Goal: Task Accomplishment & Management: Use online tool/utility

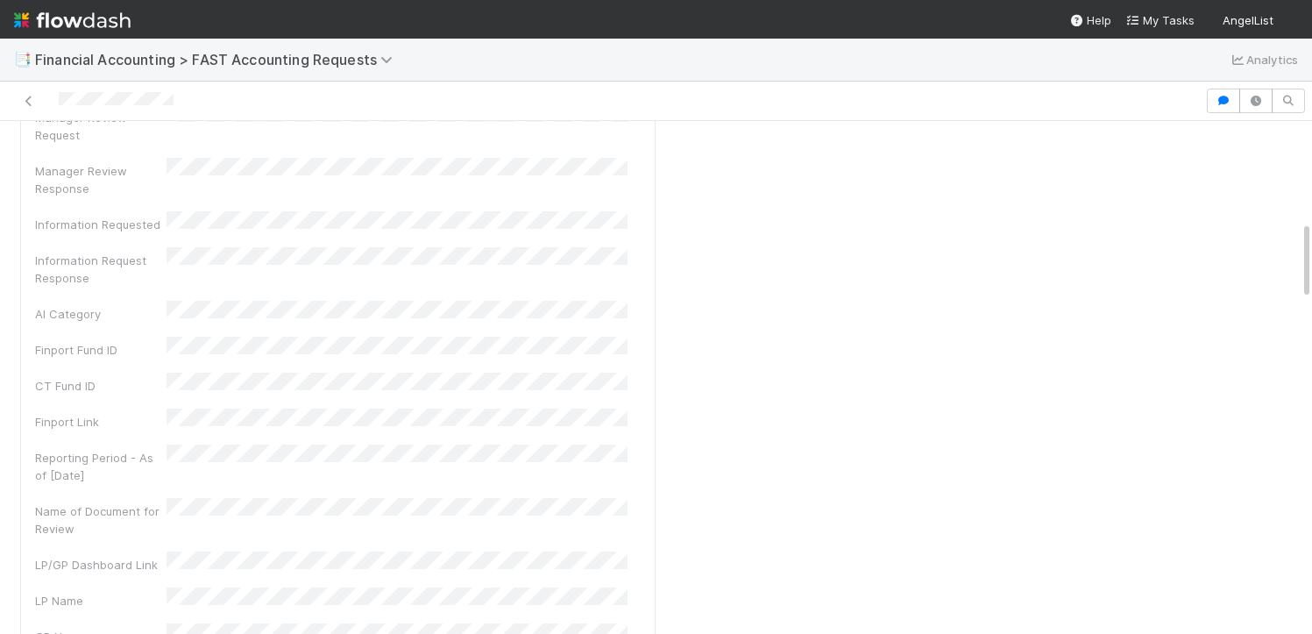
scroll to position [1249, 0]
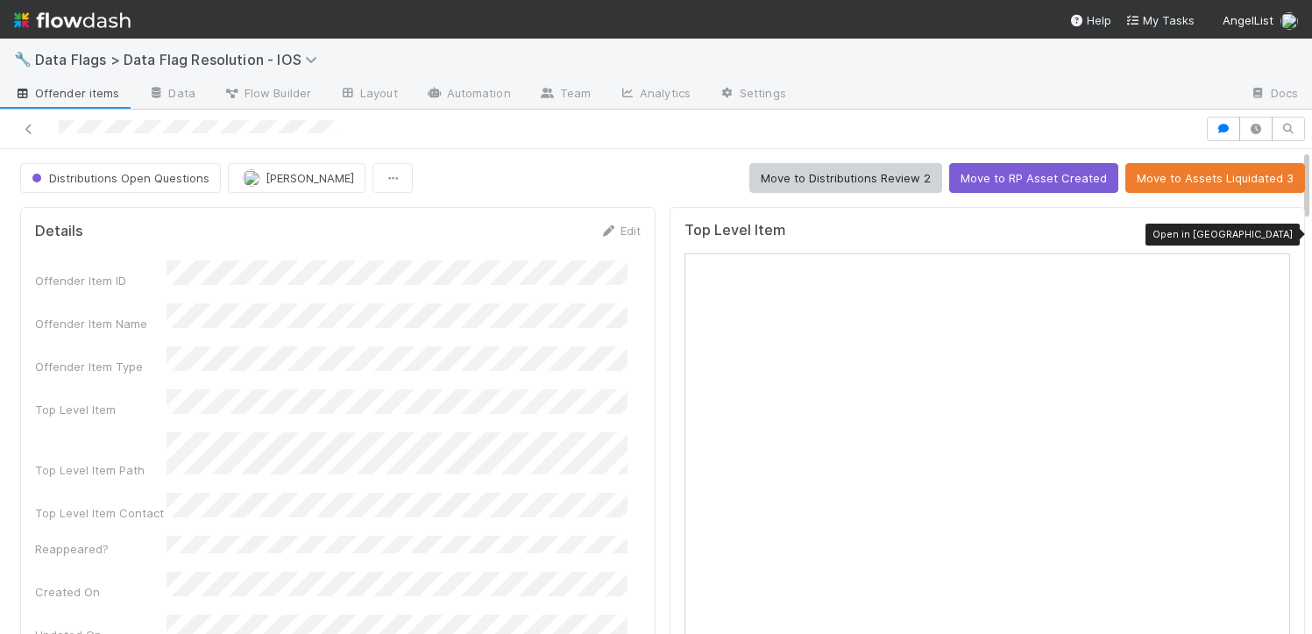
click at [1273, 236] on icon at bounding box center [1282, 234] width 18 height 11
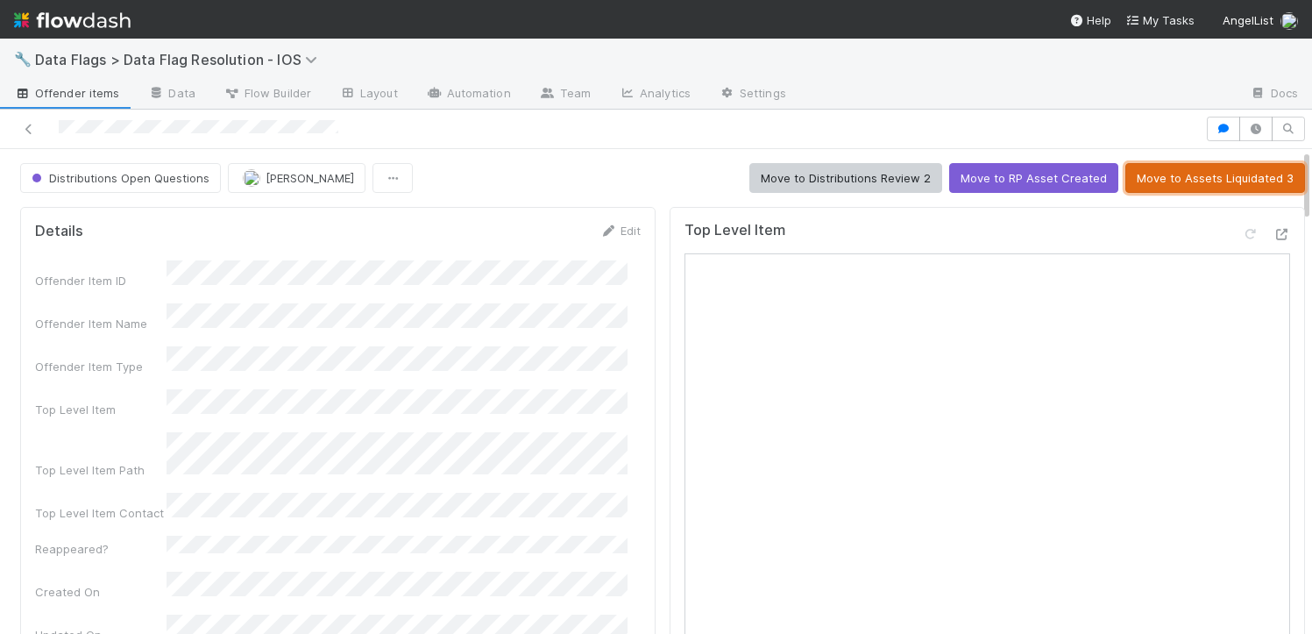
click at [1174, 170] on button "Move to Assets Liquidated 3" at bounding box center [1215, 178] width 180 height 30
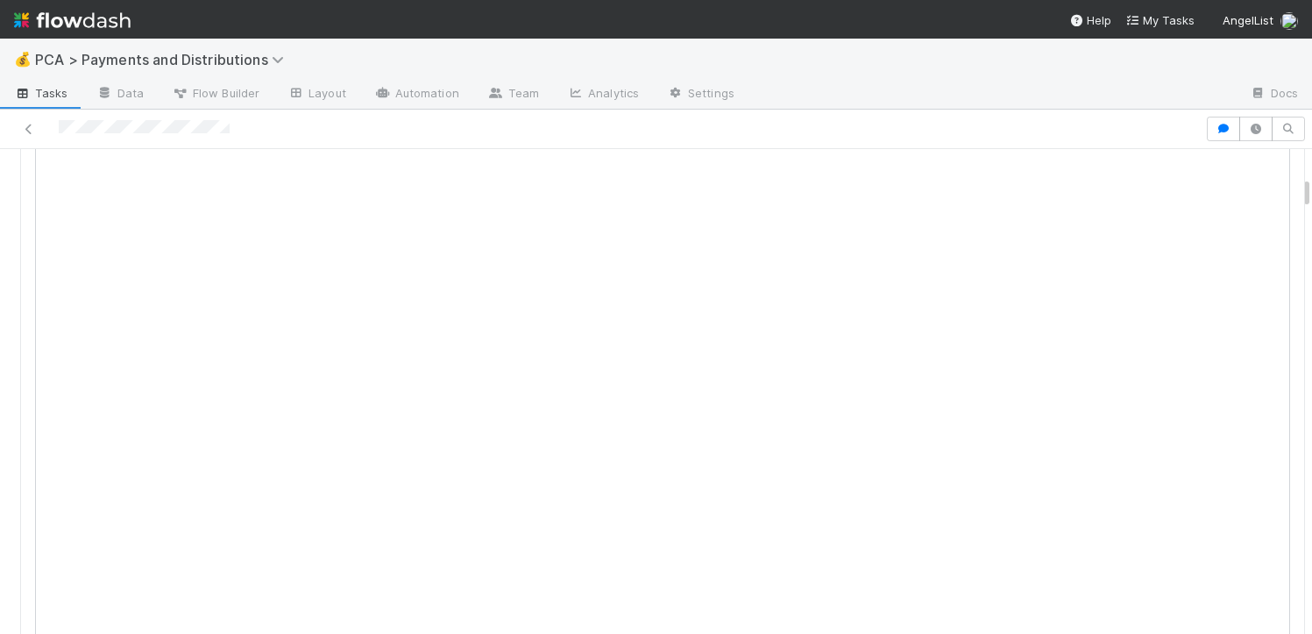
scroll to position [387, 0]
click at [1273, 155] on icon at bounding box center [1282, 149] width 18 height 11
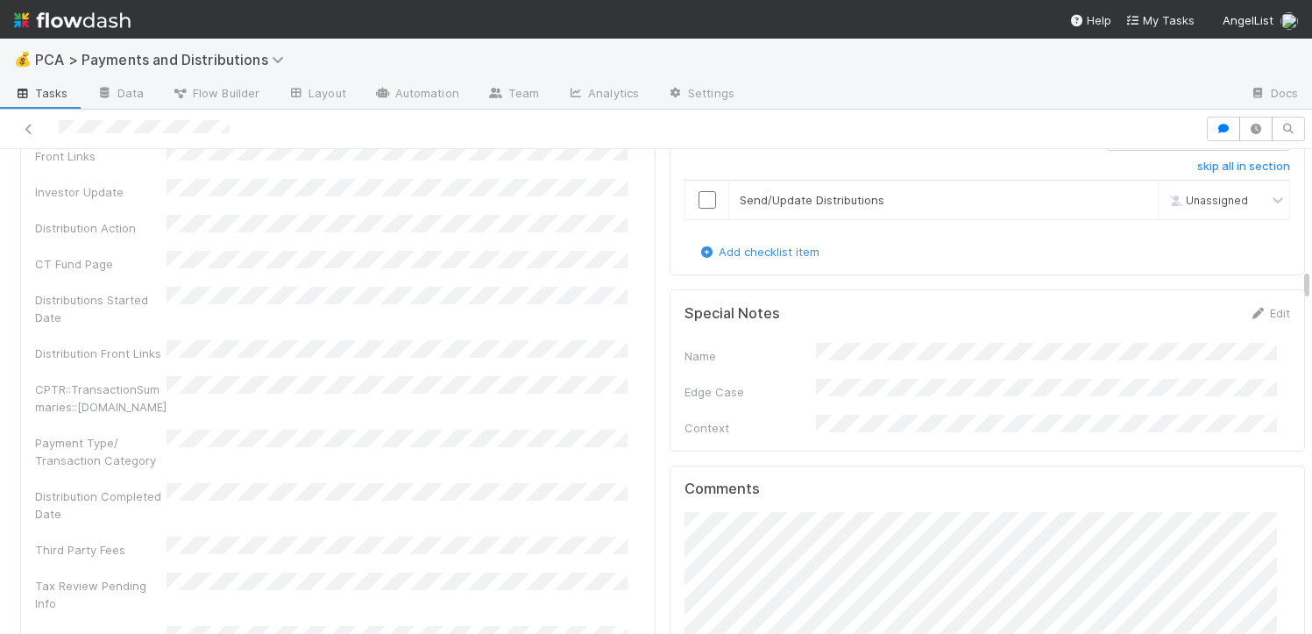
scroll to position [3256, 0]
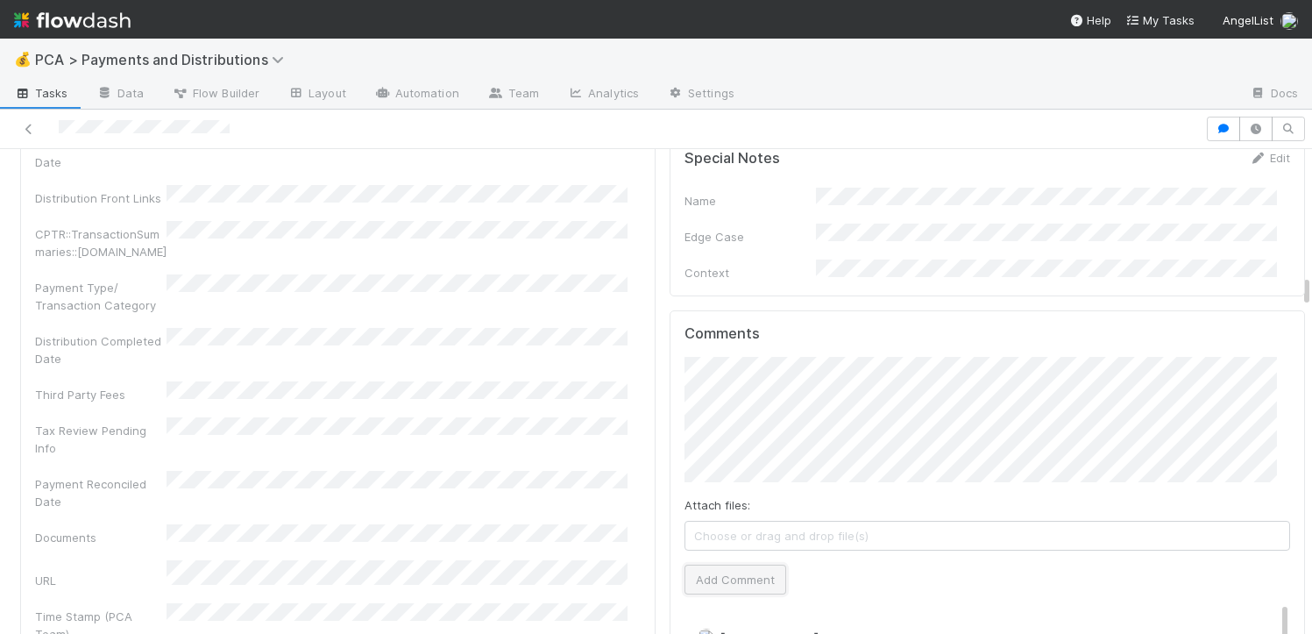
click at [723, 564] on button "Add Comment" at bounding box center [736, 579] width 102 height 30
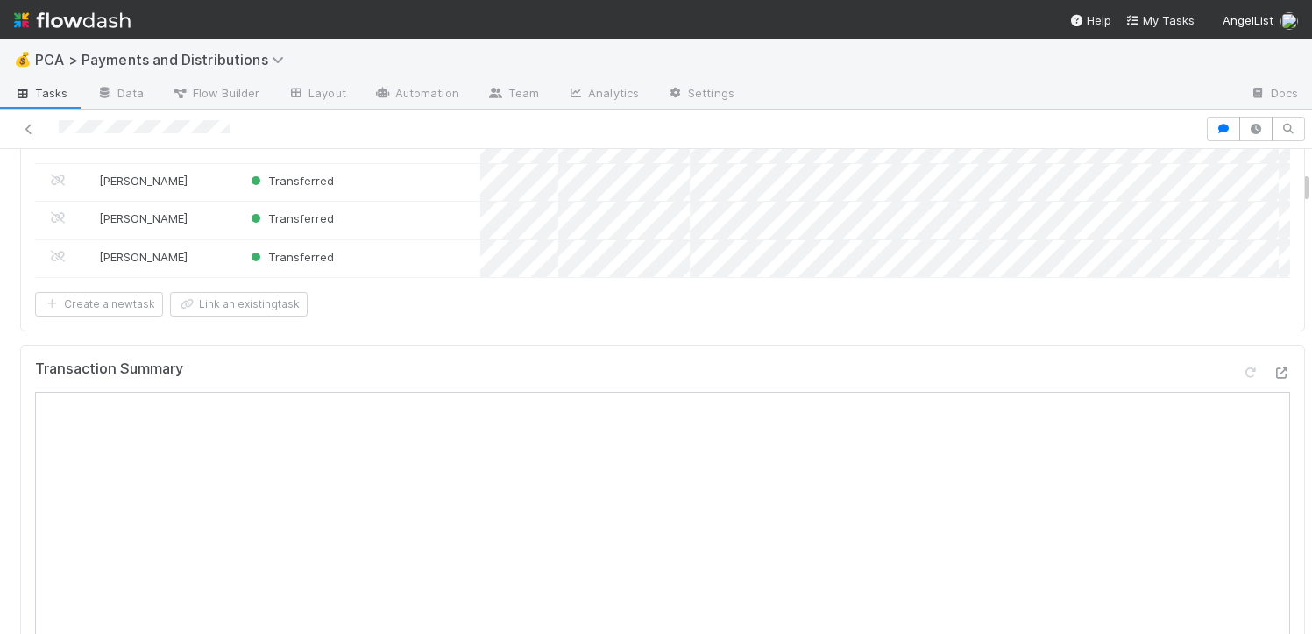
scroll to position [0, 0]
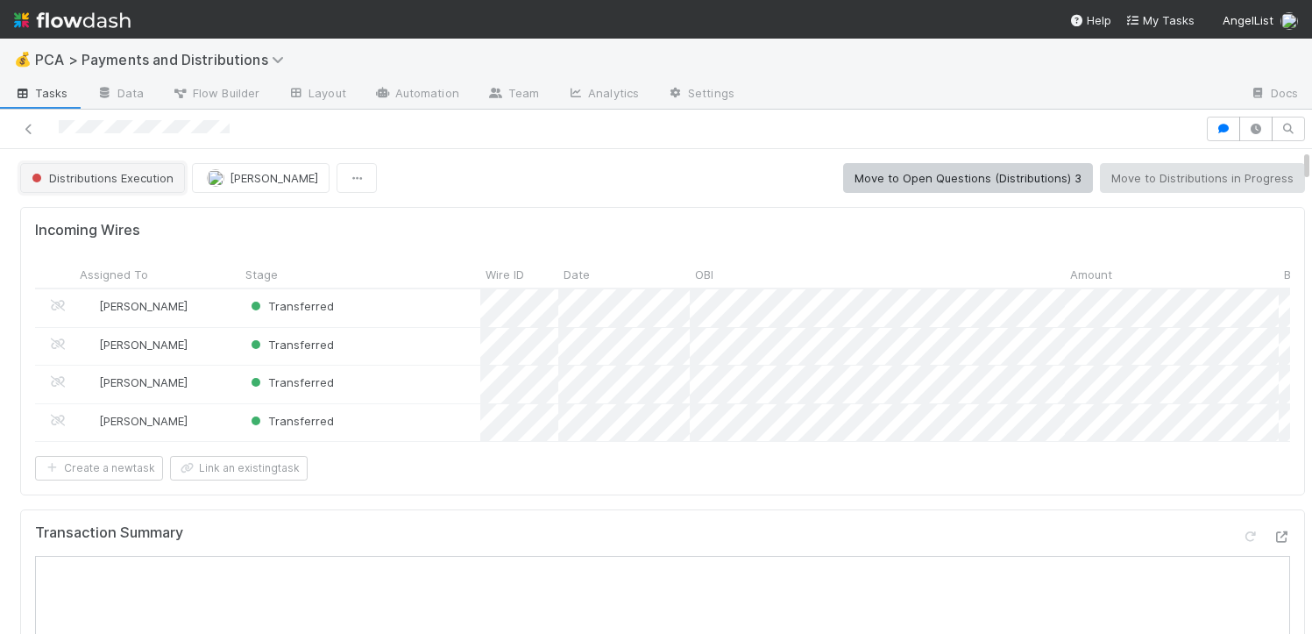
click at [107, 167] on button "Distributions Execution" at bounding box center [102, 178] width 165 height 30
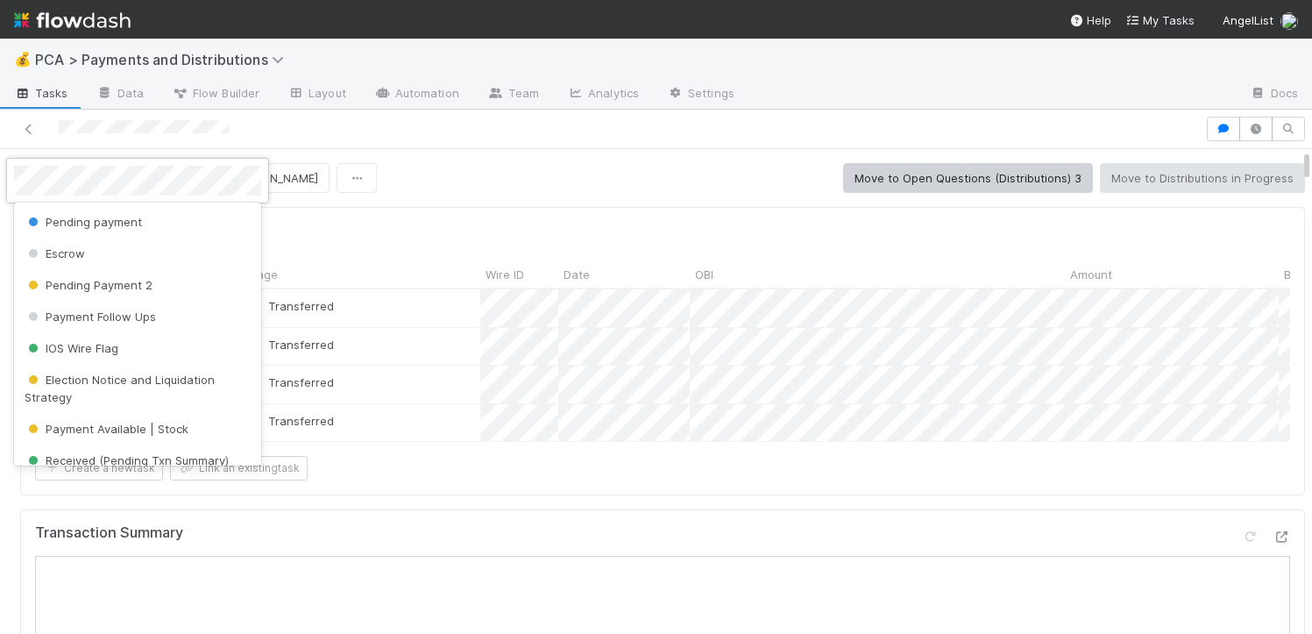
scroll to position [242, 0]
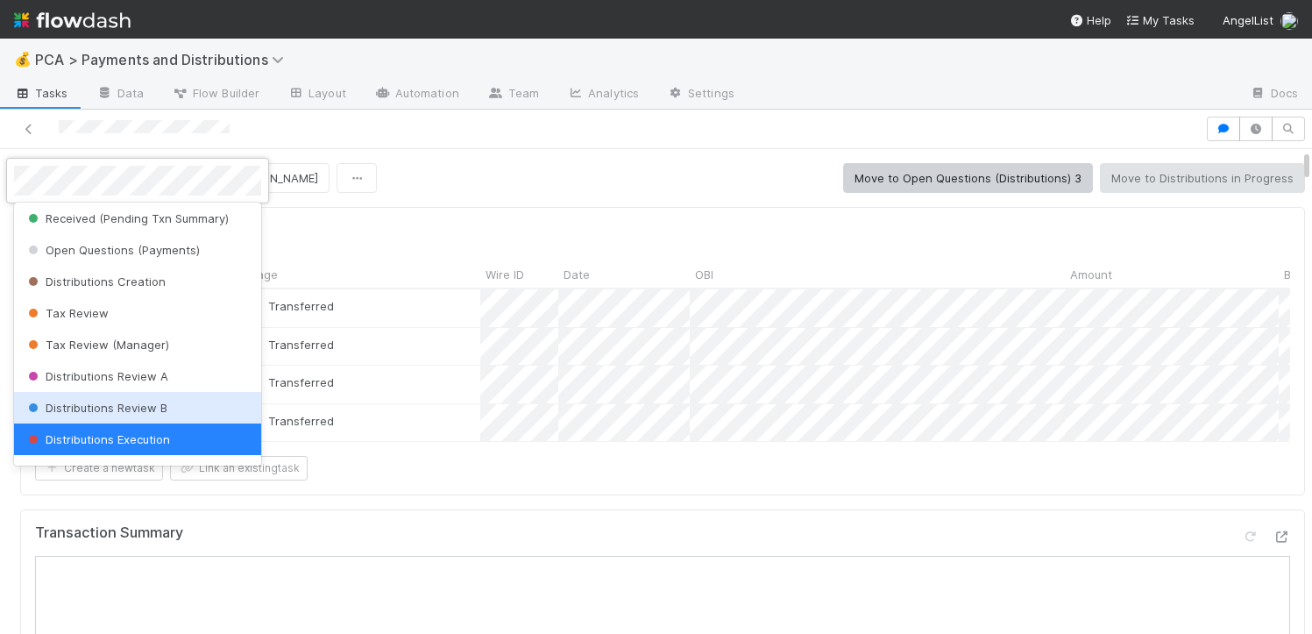
click at [128, 404] on span "Distributions Review B" at bounding box center [96, 408] width 143 height 14
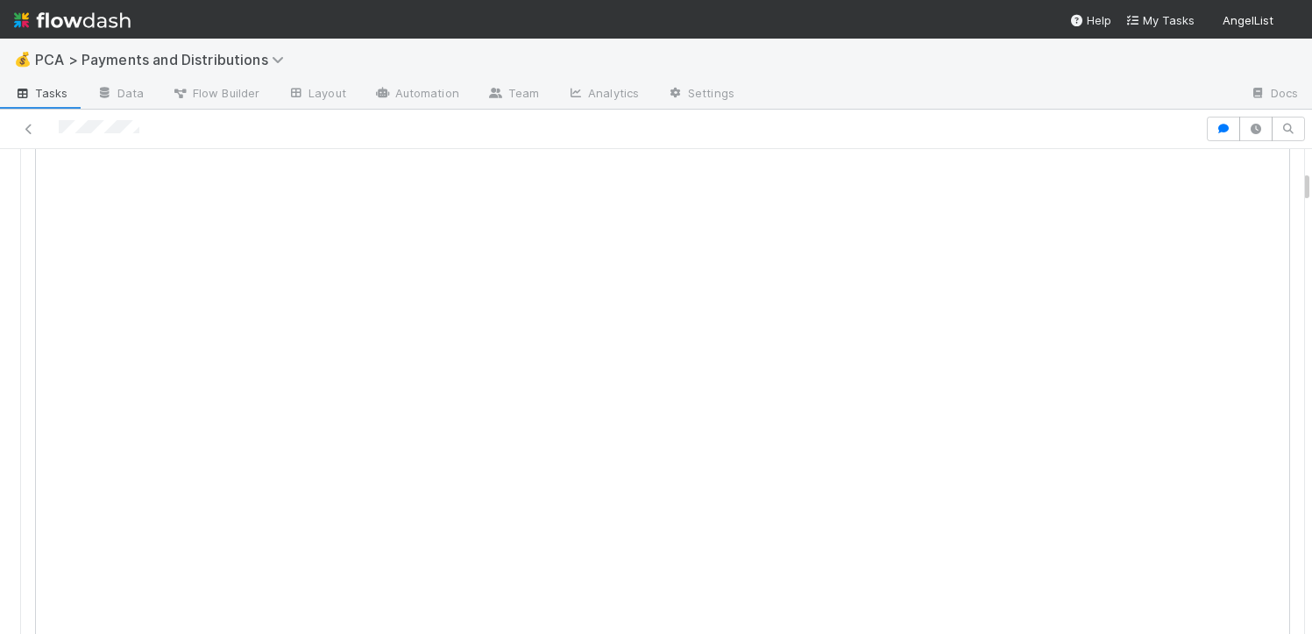
scroll to position [516, 0]
click at [1273, 160] on icon at bounding box center [1282, 154] width 18 height 11
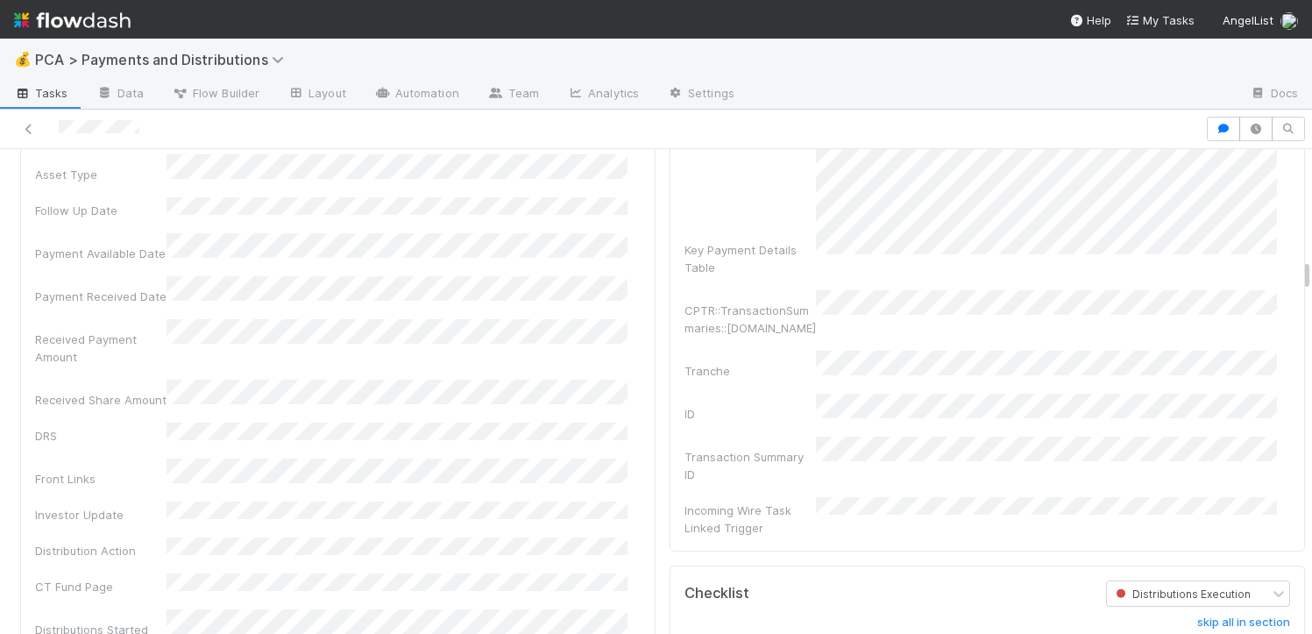
scroll to position [3232, 0]
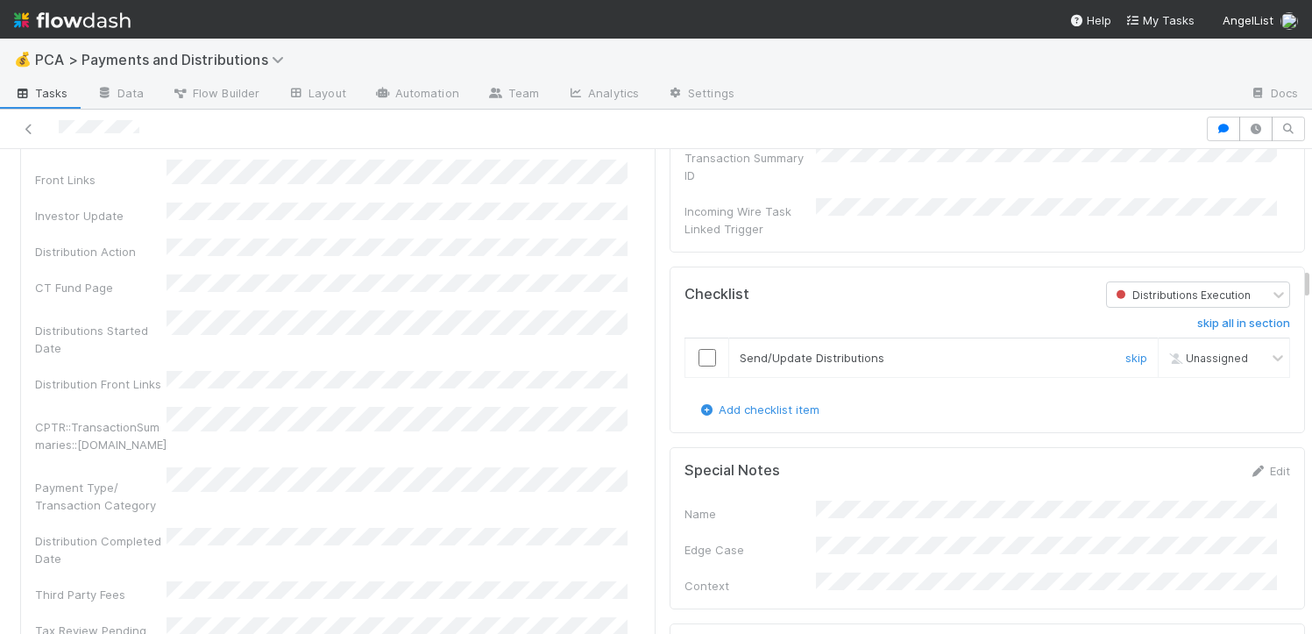
click at [699, 349] on input "checkbox" at bounding box center [708, 358] width 18 height 18
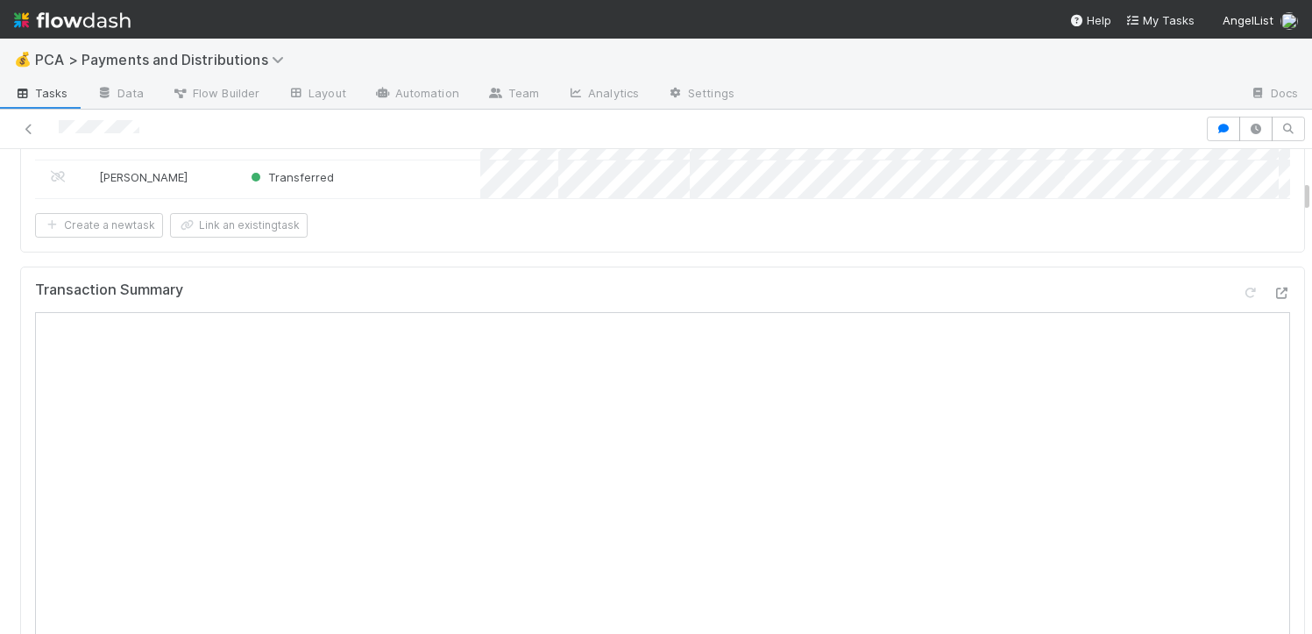
scroll to position [0, 0]
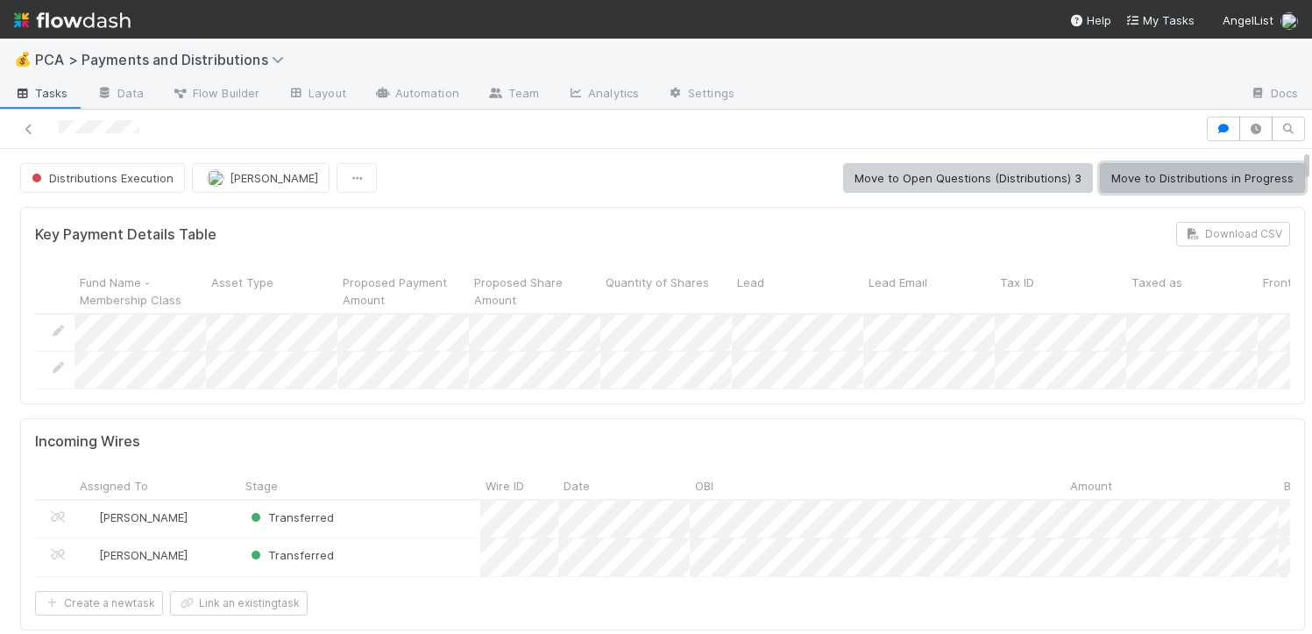
click at [1118, 173] on button "Move to Distributions in Progress" at bounding box center [1202, 178] width 205 height 30
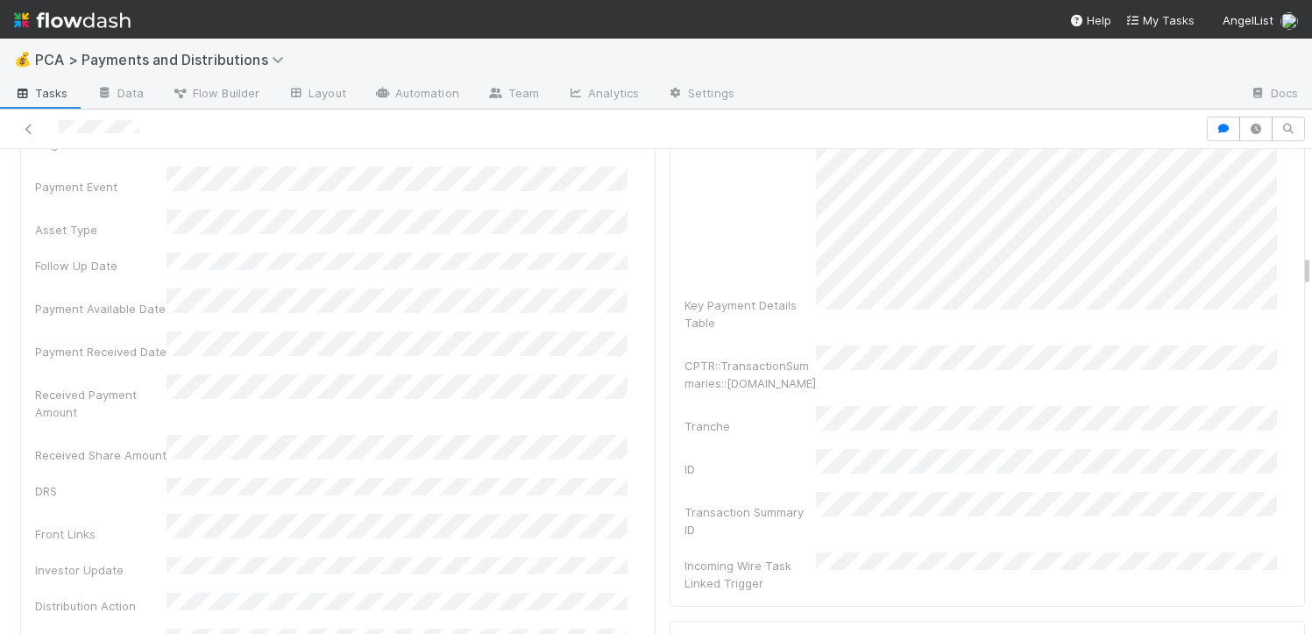
scroll to position [3027, 0]
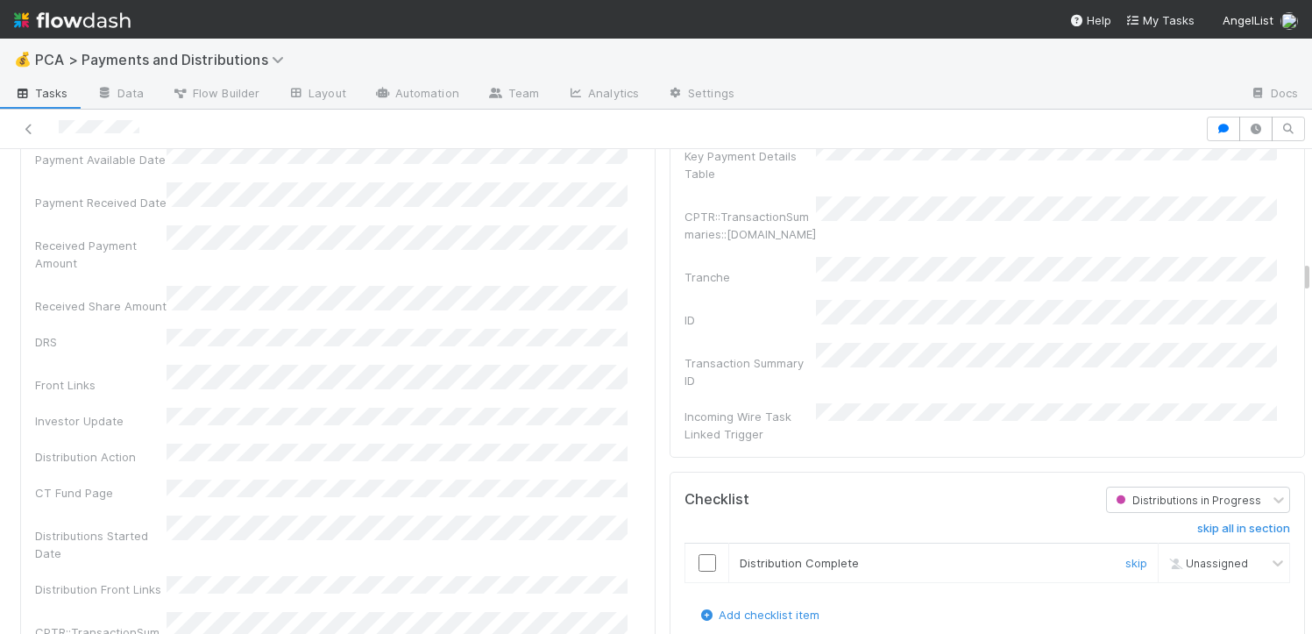
click at [699, 554] on input "checkbox" at bounding box center [708, 563] width 18 height 18
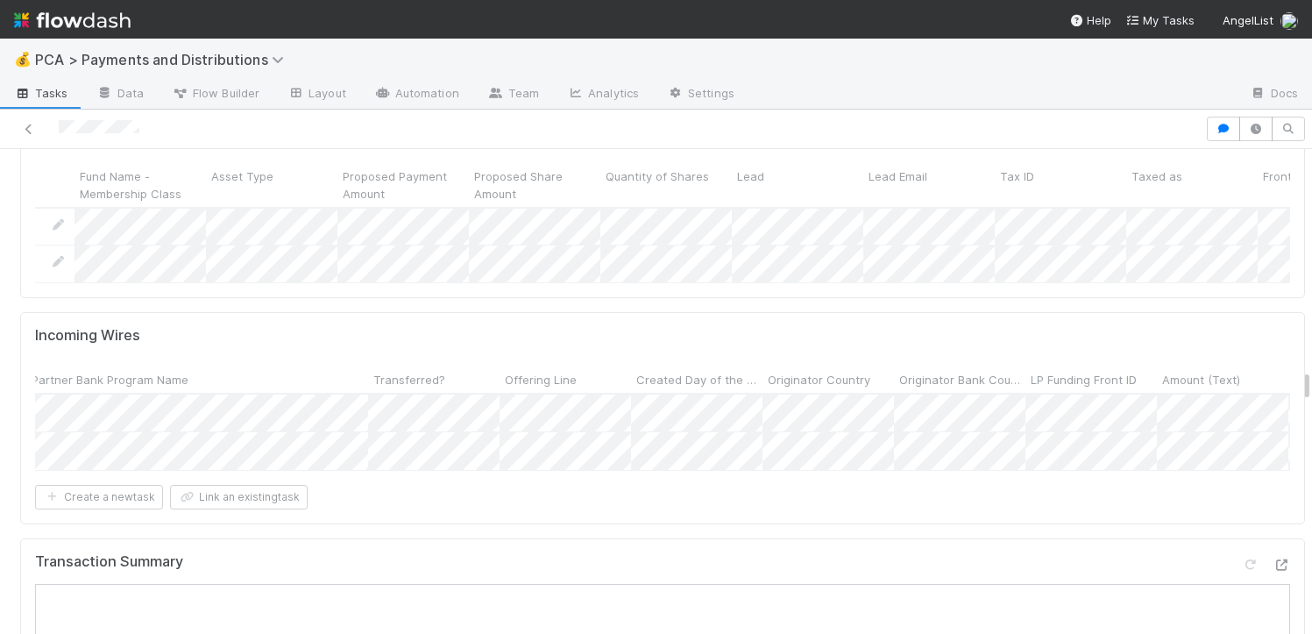
scroll to position [5999, 0]
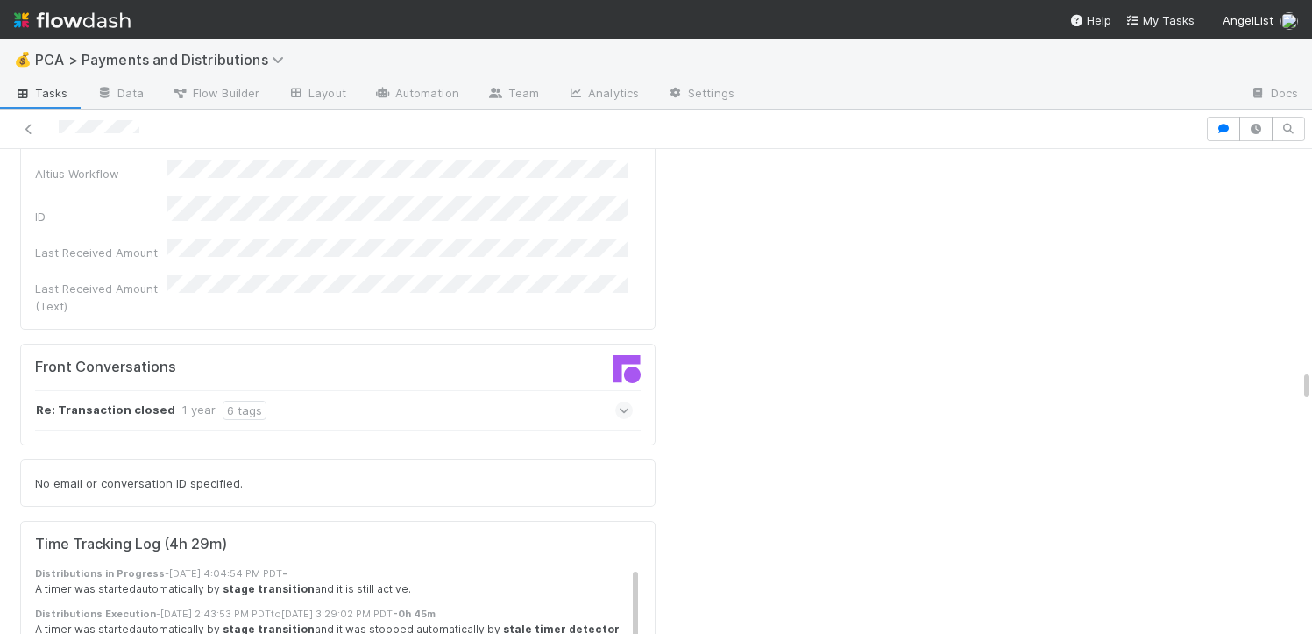
drag, startPoint x: 1295, startPoint y: 382, endPoint x: 1324, endPoint y: 139, distance: 244.6
click at [1311, 139] on html "💰 PCA > Payments and Distributions Tasks Data Flow Builder Layout Automation Te…" at bounding box center [656, 317] width 1312 height 634
drag, startPoint x: 1295, startPoint y: 391, endPoint x: 1285, endPoint y: 35, distance: 356.0
click at [1285, 35] on div "💰 PCA > Payments and Distributions Tasks Data Flow Builder Layout Automation Te…" at bounding box center [656, 317] width 1312 height 634
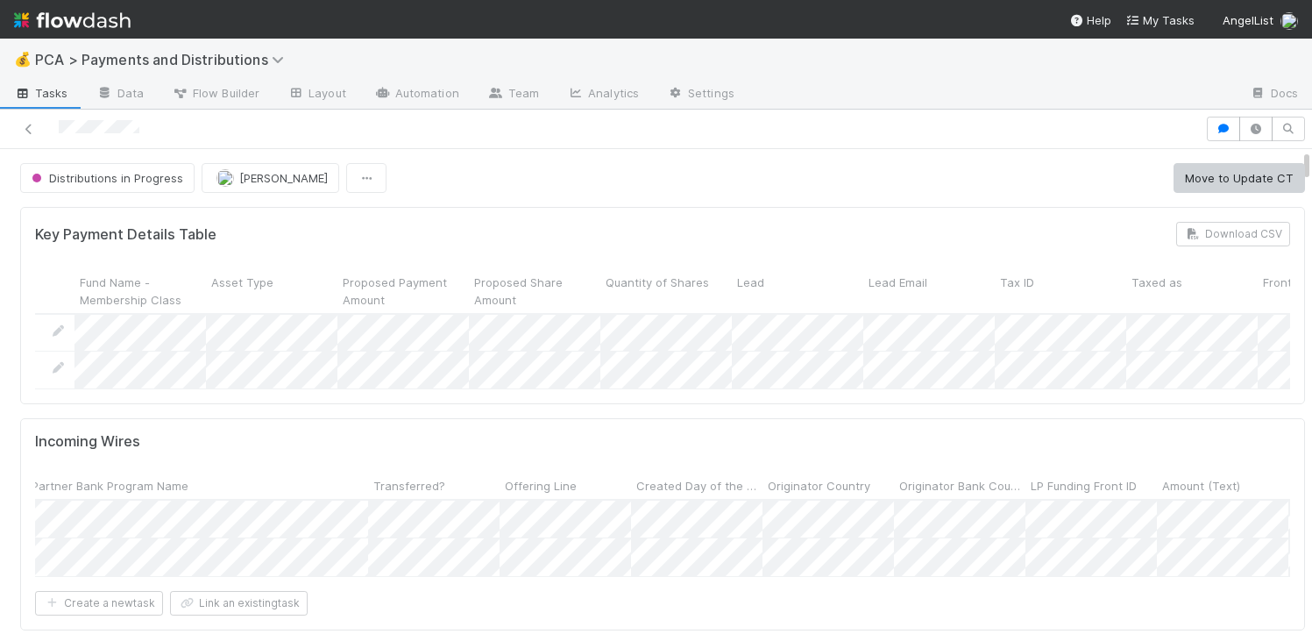
drag, startPoint x: 1292, startPoint y: 387, endPoint x: 1293, endPoint y: -80, distance: 466.3
click at [1293, 0] on html "💰 PCA > Payments and Distributions Tasks Data Flow Builder Layout Automation Te…" at bounding box center [656, 317] width 1312 height 634
click at [1196, 164] on button "Move to Update CT" at bounding box center [1239, 178] width 131 height 30
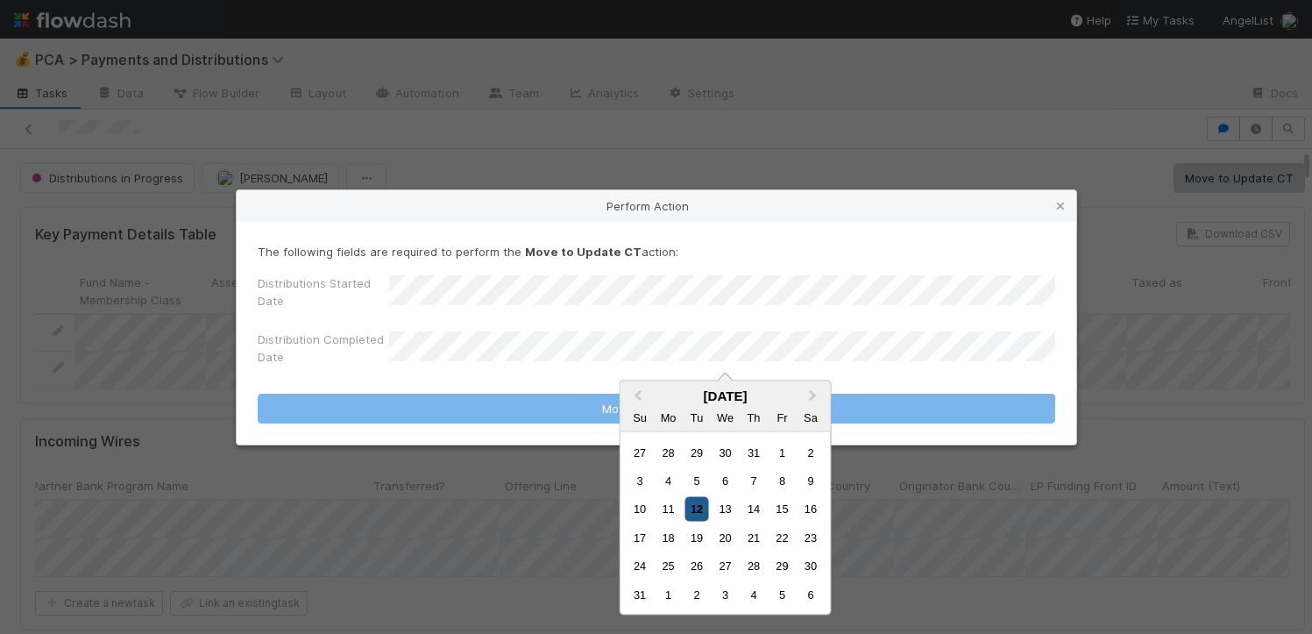
click at [700, 513] on div "12" at bounding box center [697, 509] width 24 height 24
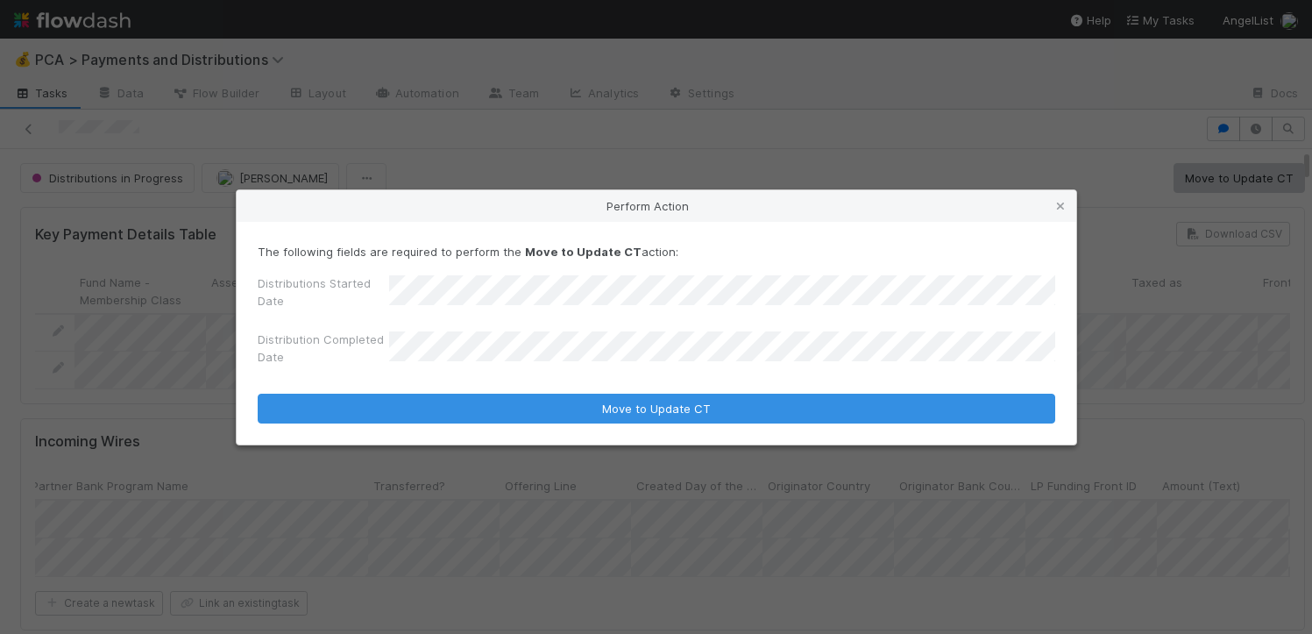
click at [258, 394] on button "Move to Update CT" at bounding box center [657, 409] width 798 height 30
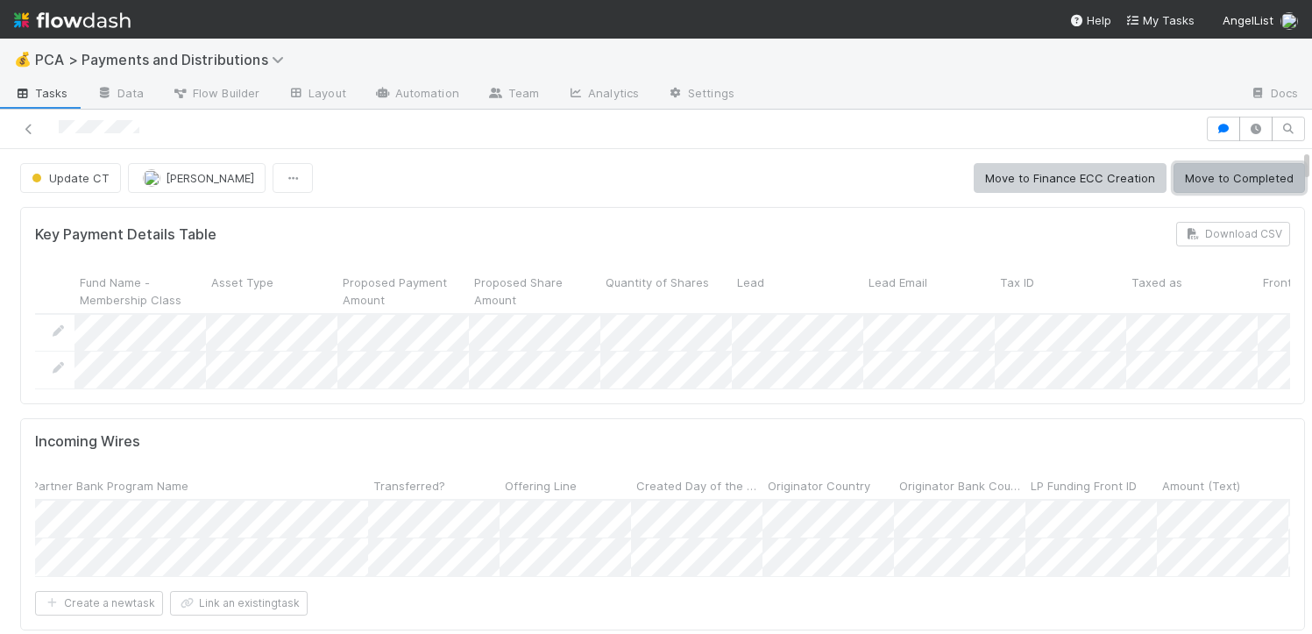
click at [1256, 177] on button "Move to Completed" at bounding box center [1239, 178] width 131 height 30
